Goal: Information Seeking & Learning: Learn about a topic

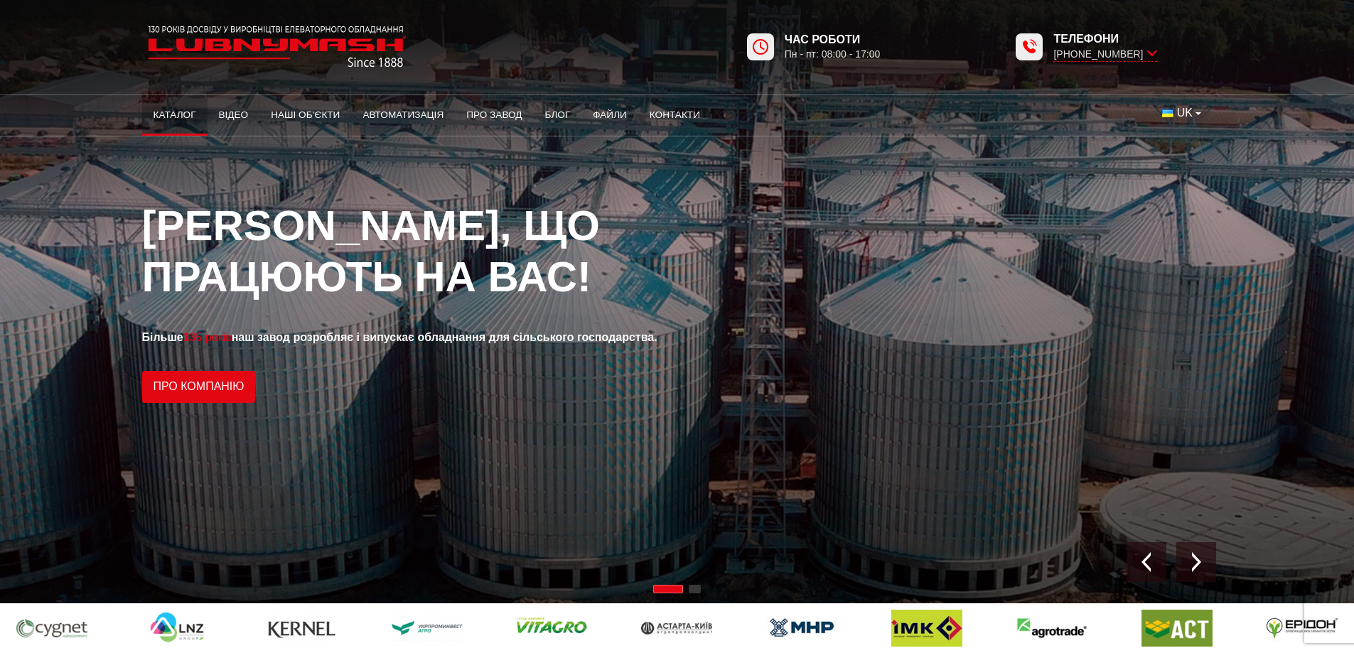
click at [156, 117] on link "Каталог" at bounding box center [174, 115] width 65 height 31
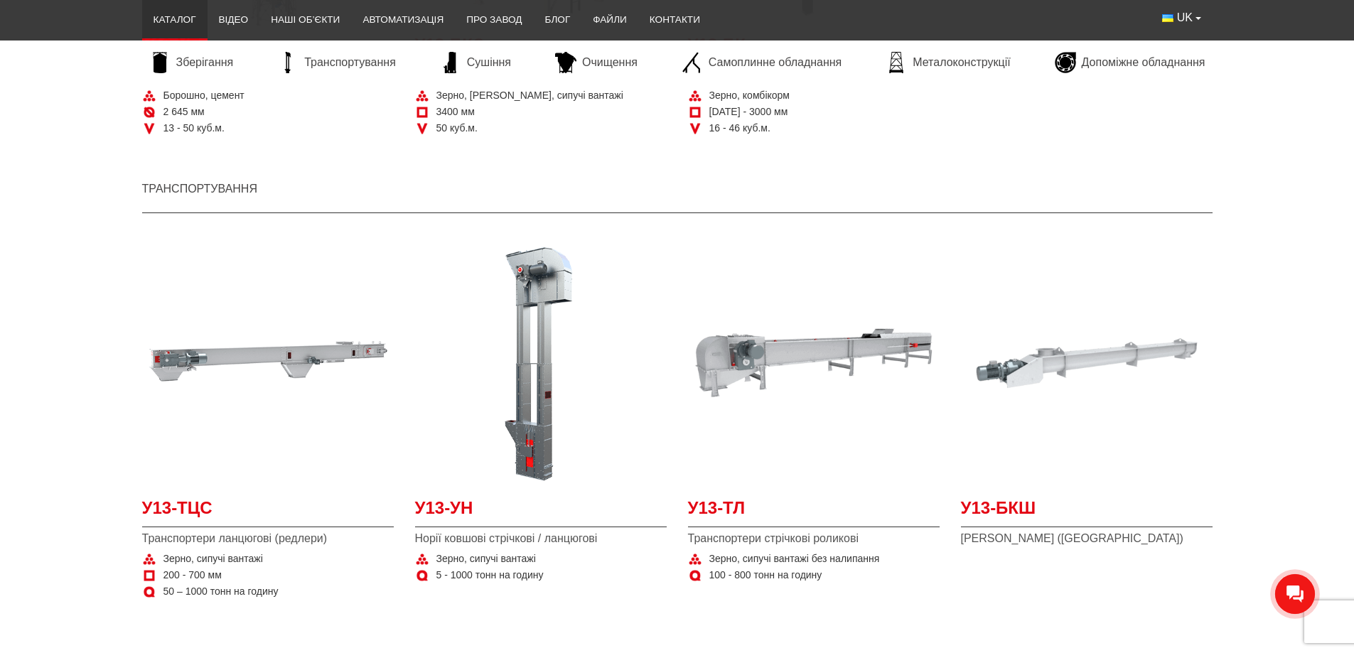
scroll to position [1066, 0]
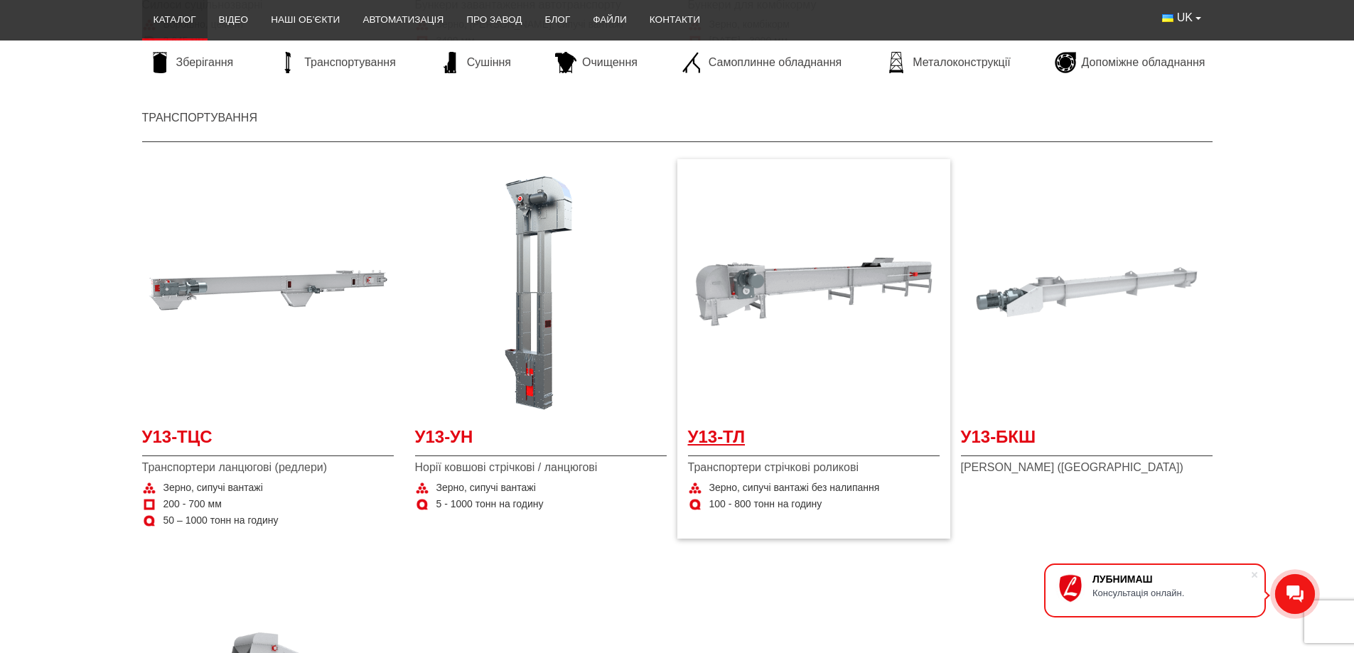
click at [711, 440] on span "У13-ТЛ" at bounding box center [814, 441] width 252 height 32
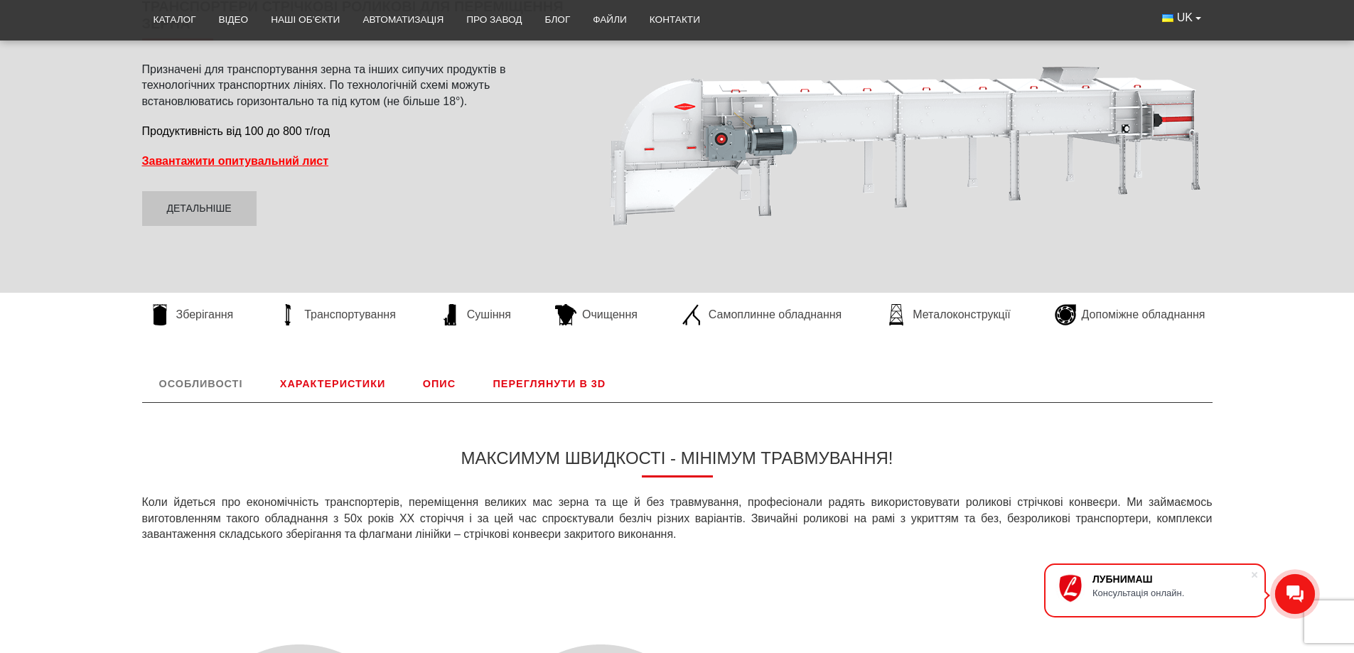
scroll to position [284, 0]
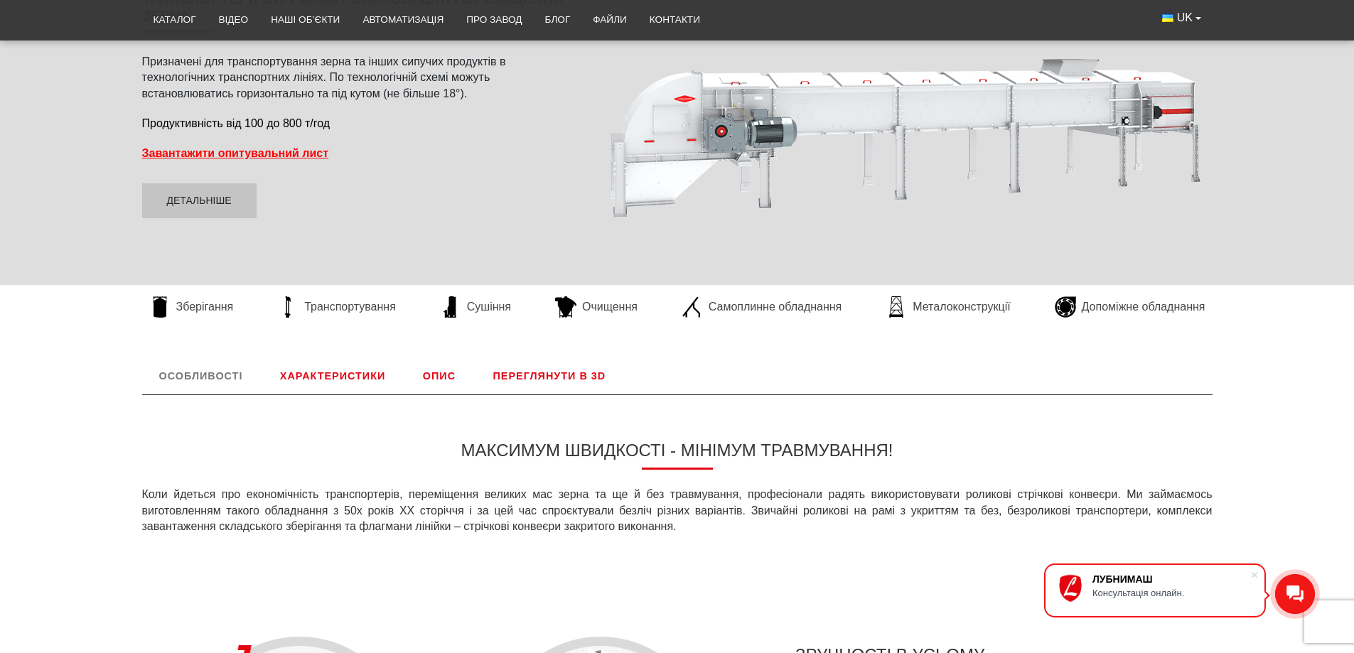
click at [323, 389] on link "Характеристики" at bounding box center [332, 376] width 139 height 37
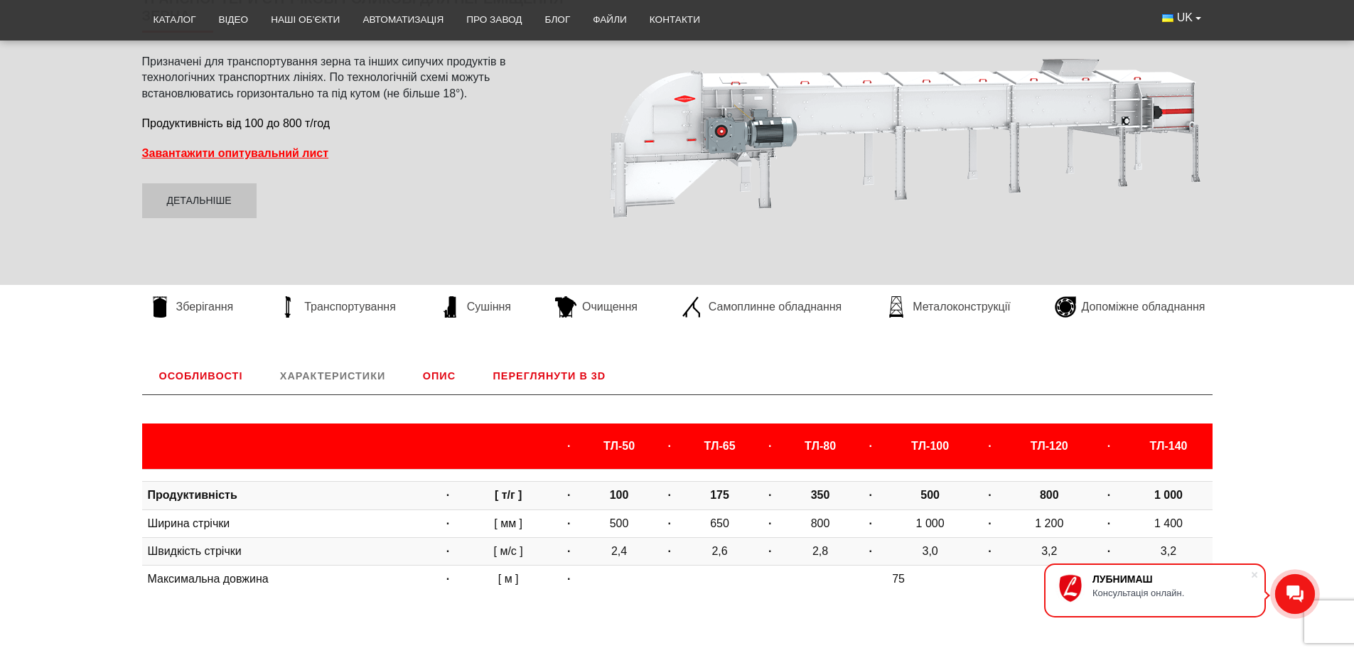
scroll to position [592, 0]
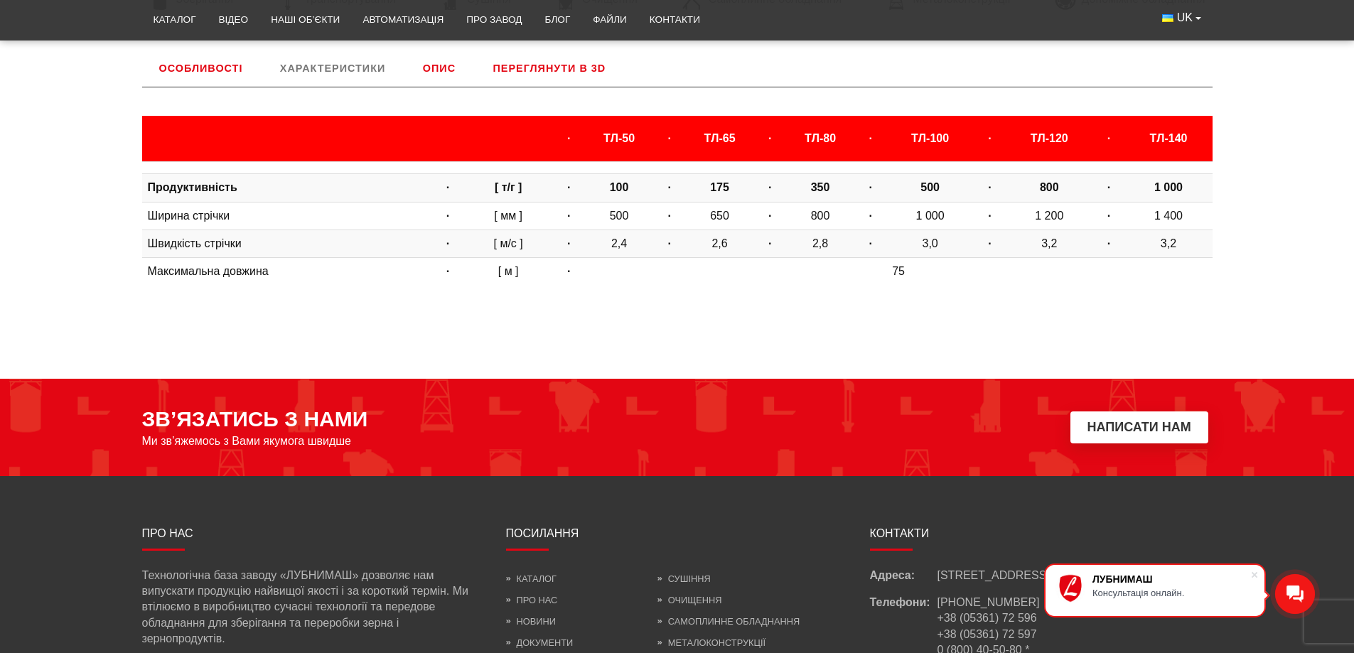
click at [319, 60] on link "Характеристики" at bounding box center [332, 68] width 139 height 37
click at [212, 64] on link "Особливості" at bounding box center [201, 68] width 118 height 37
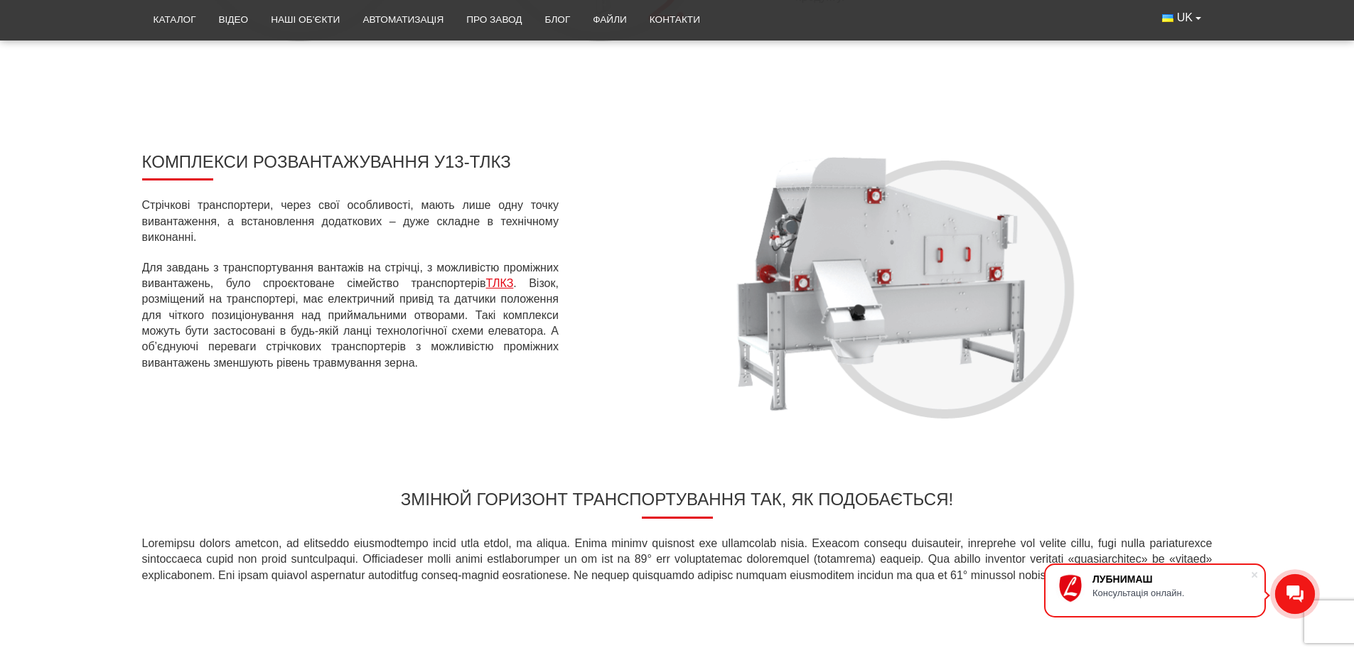
scroll to position [1161, 0]
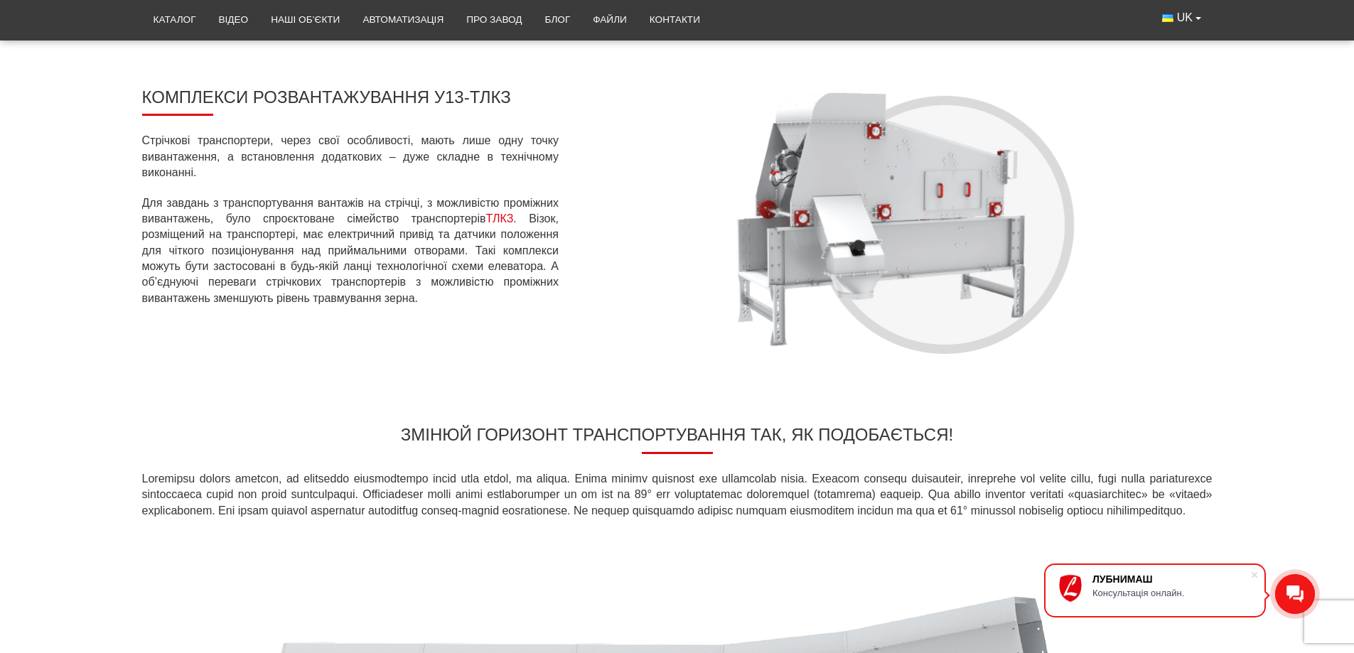
click at [503, 218] on link "ТЛКЗ" at bounding box center [500, 219] width 28 height 12
